Goal: Information Seeking & Learning: Learn about a topic

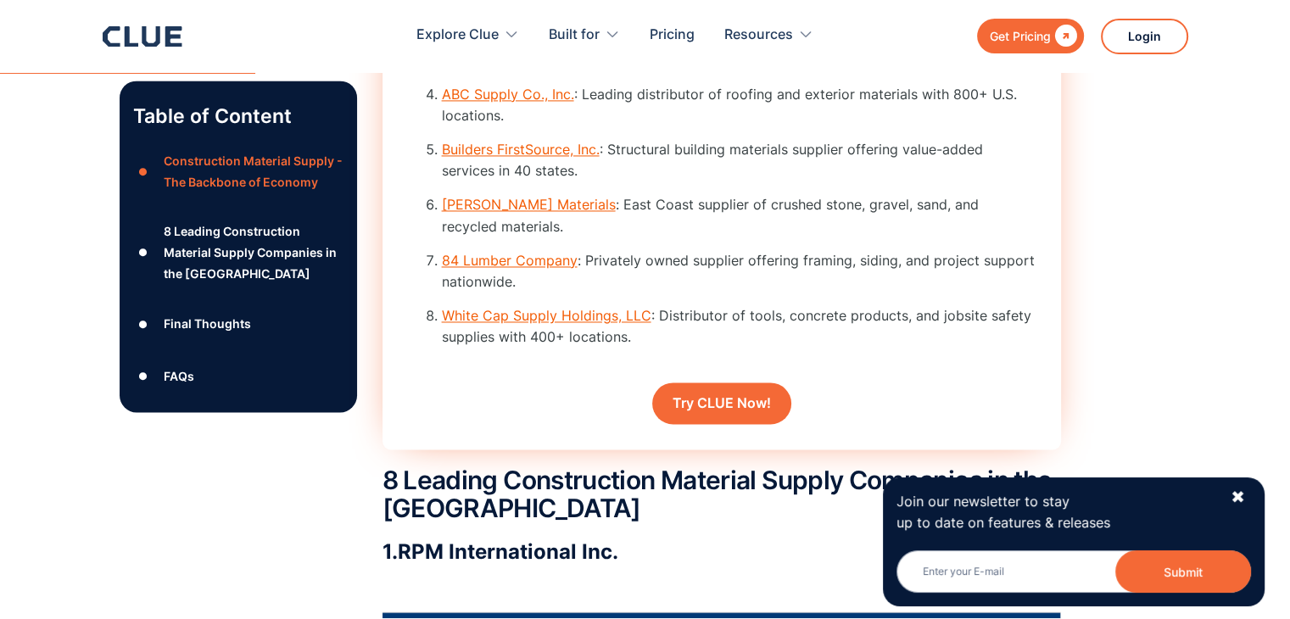
scroll to position [2630, 0]
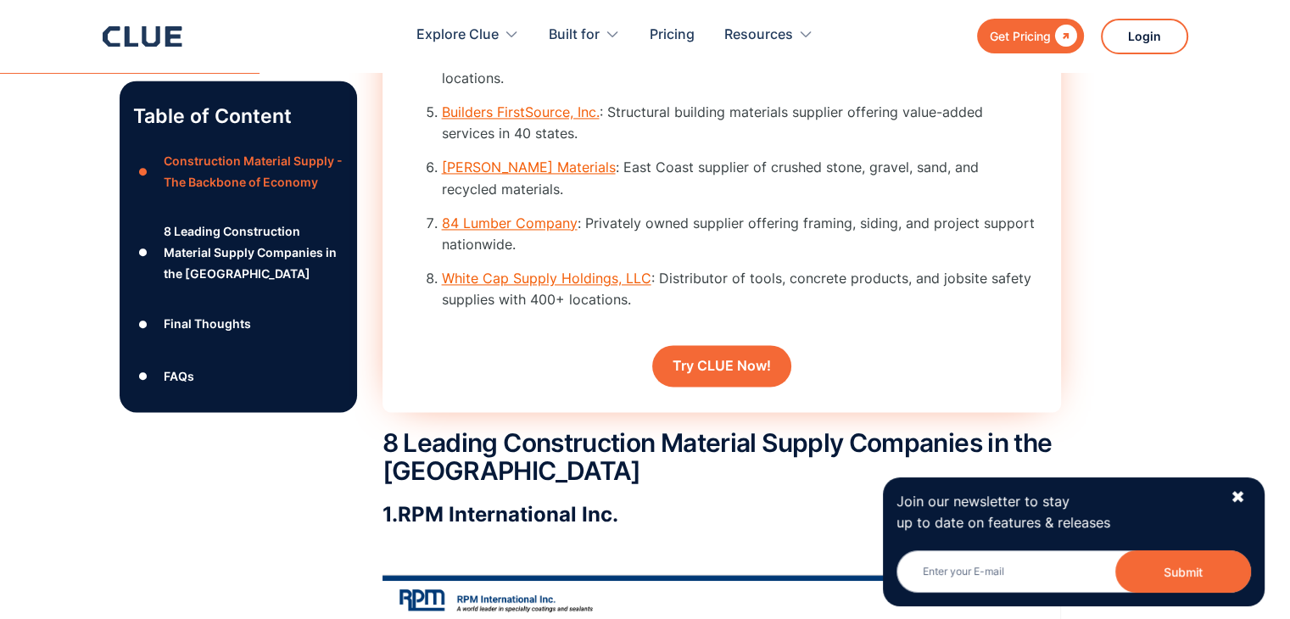
drag, startPoint x: 567, startPoint y: 284, endPoint x: 495, endPoint y: 383, distance: 122.0
click at [495, 383] on div "Rapid Rundown Explore 8 top construction material suppliers in the U.S. for qua…" at bounding box center [722, 79] width 679 height 668
drag, startPoint x: 650, startPoint y: 283, endPoint x: 445, endPoint y: 293, distance: 205.6
click at [445, 293] on li "White Cap Supply Holdings, LLC : Distributor of tools, concrete products, and j…" at bounding box center [739, 289] width 594 height 42
copy li "White Cap Supply Holdings, LLC :"
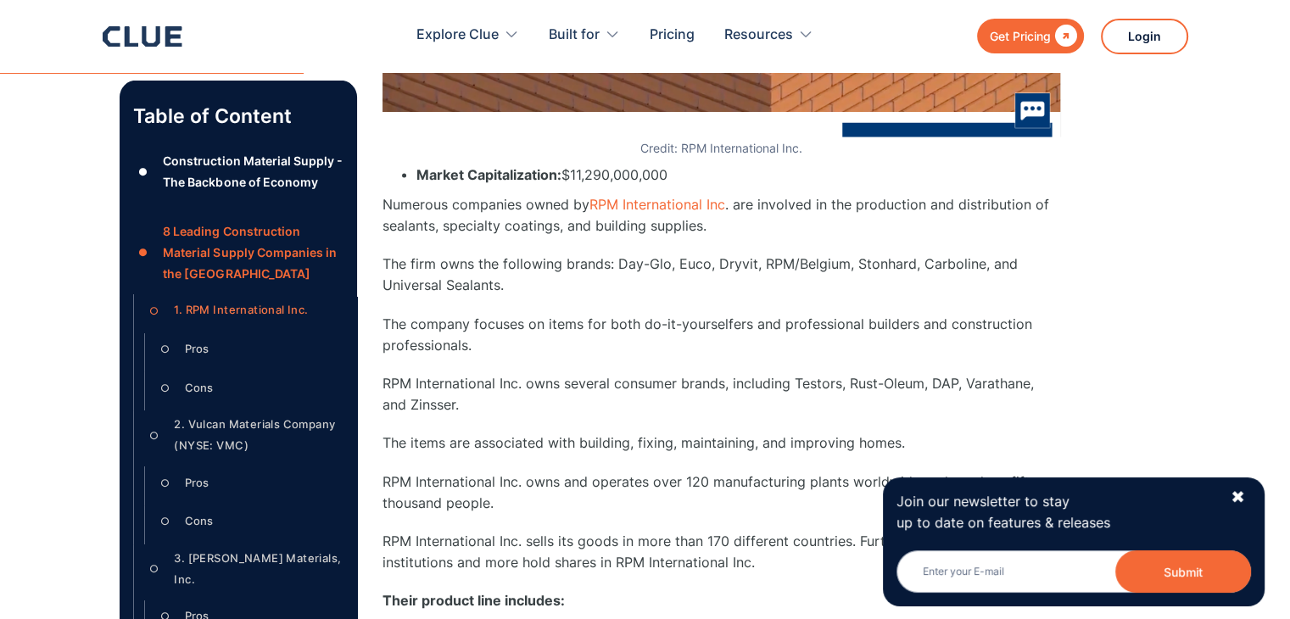
scroll to position [3563, 0]
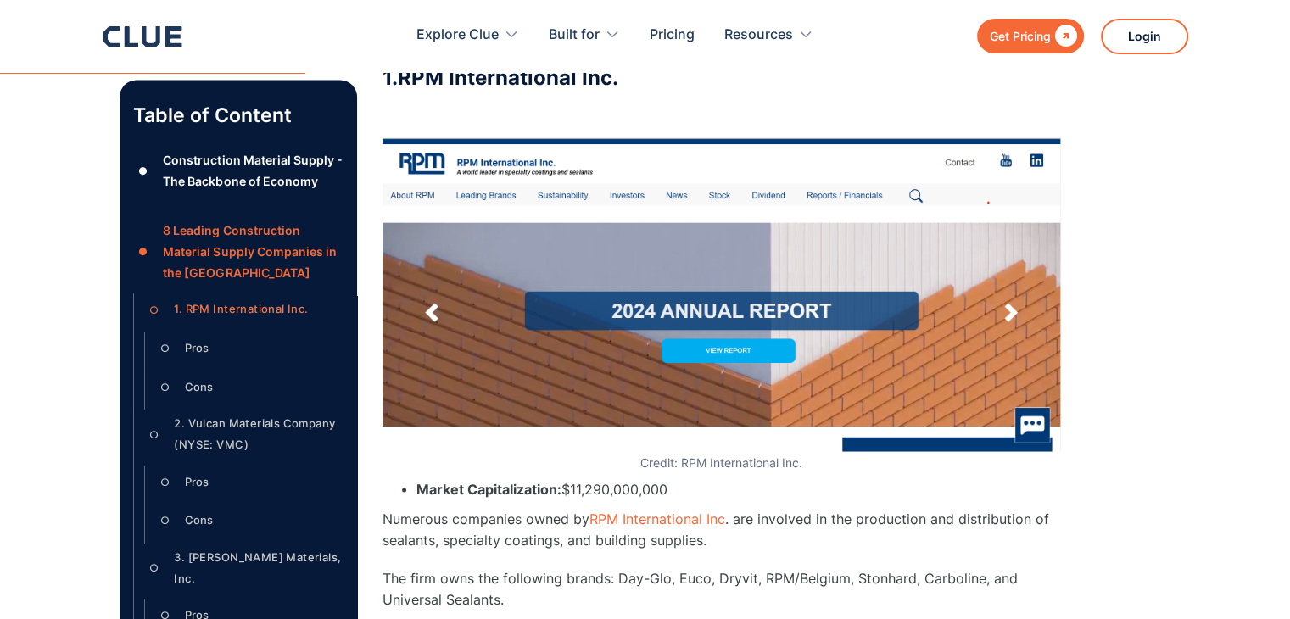
scroll to position [3029, 0]
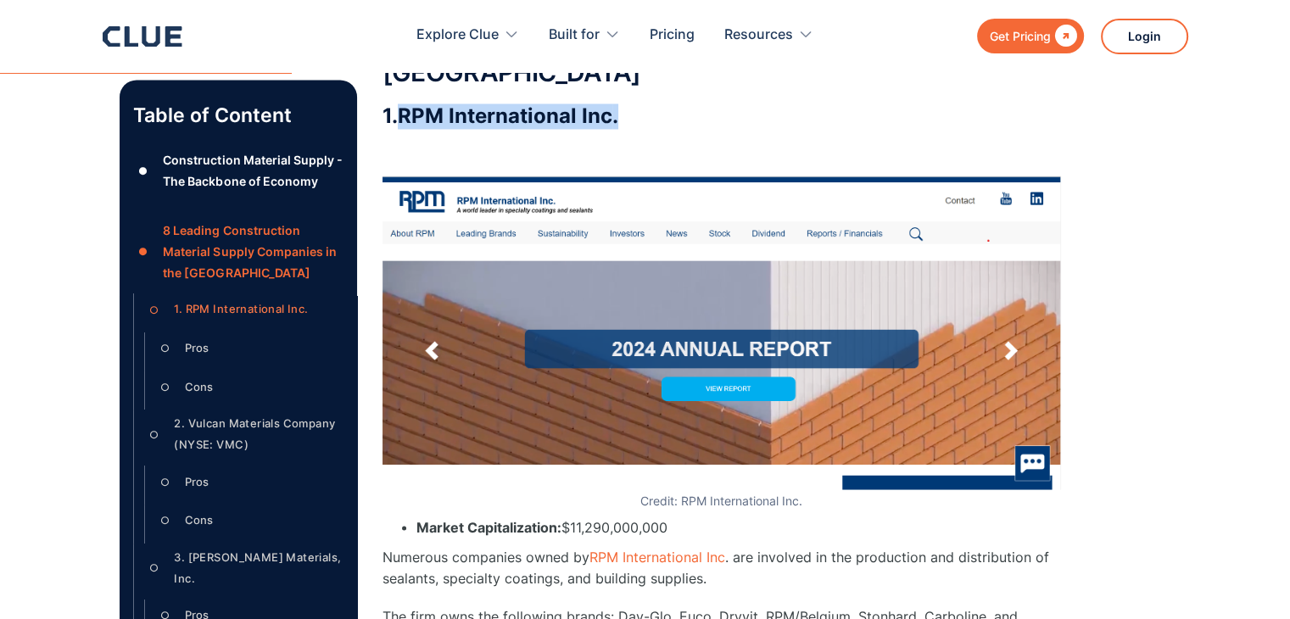
drag, startPoint x: 618, startPoint y: 118, endPoint x: 403, endPoint y: 118, distance: 214.6
click at [403, 118] on h3 "1. RPM International Inc ." at bounding box center [722, 116] width 679 height 25
copy h3 "RPM International Inc ."
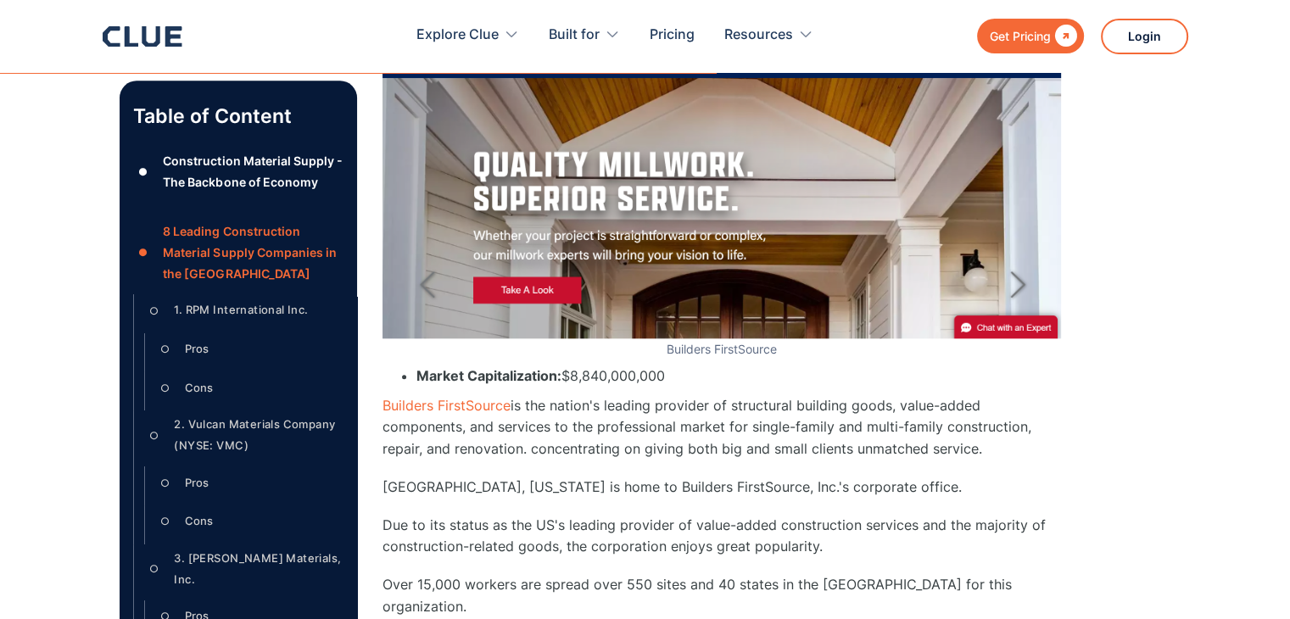
scroll to position [8319, 0]
